Goal: Transaction & Acquisition: Book appointment/travel/reservation

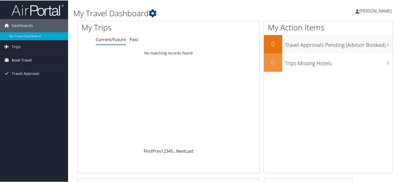
click at [30, 59] on span "Book Travel" at bounding box center [22, 59] width 20 height 13
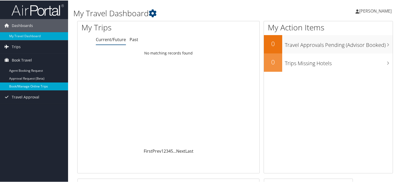
click at [29, 87] on link "Book/Manage Online Trips" at bounding box center [34, 86] width 68 height 8
click at [38, 86] on link "Book/Manage Online Trips" at bounding box center [34, 86] width 68 height 8
